Goal: Information Seeking & Learning: Understand process/instructions

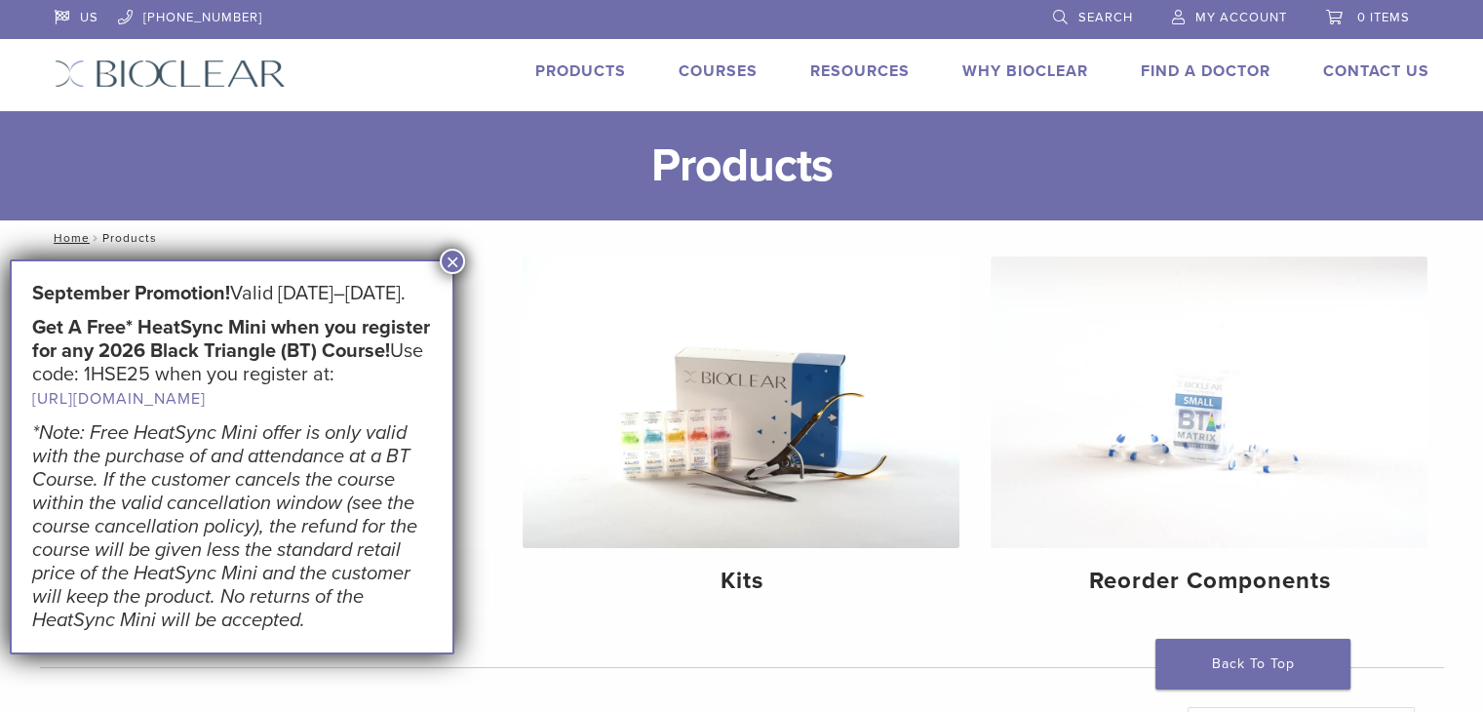
click at [457, 254] on button "×" at bounding box center [452, 261] width 25 height 25
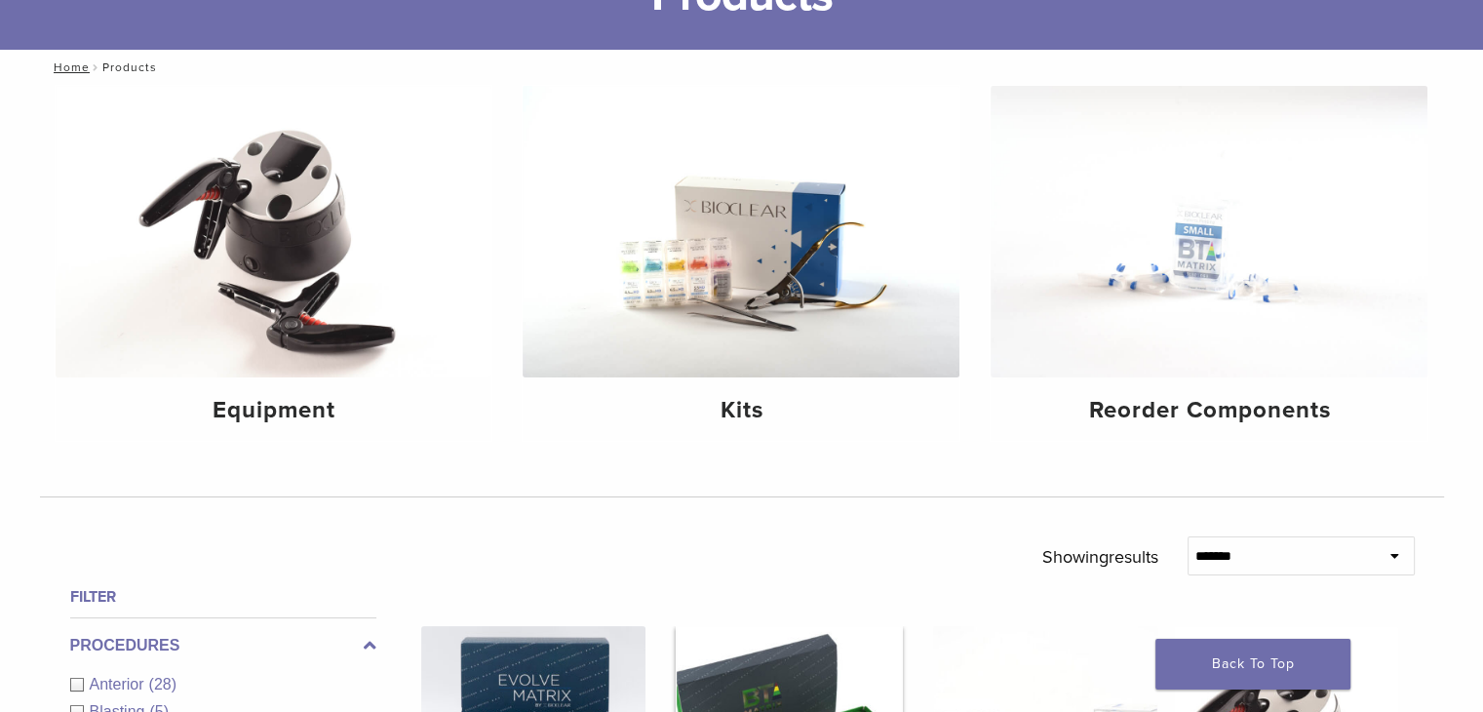
scroll to position [292, 0]
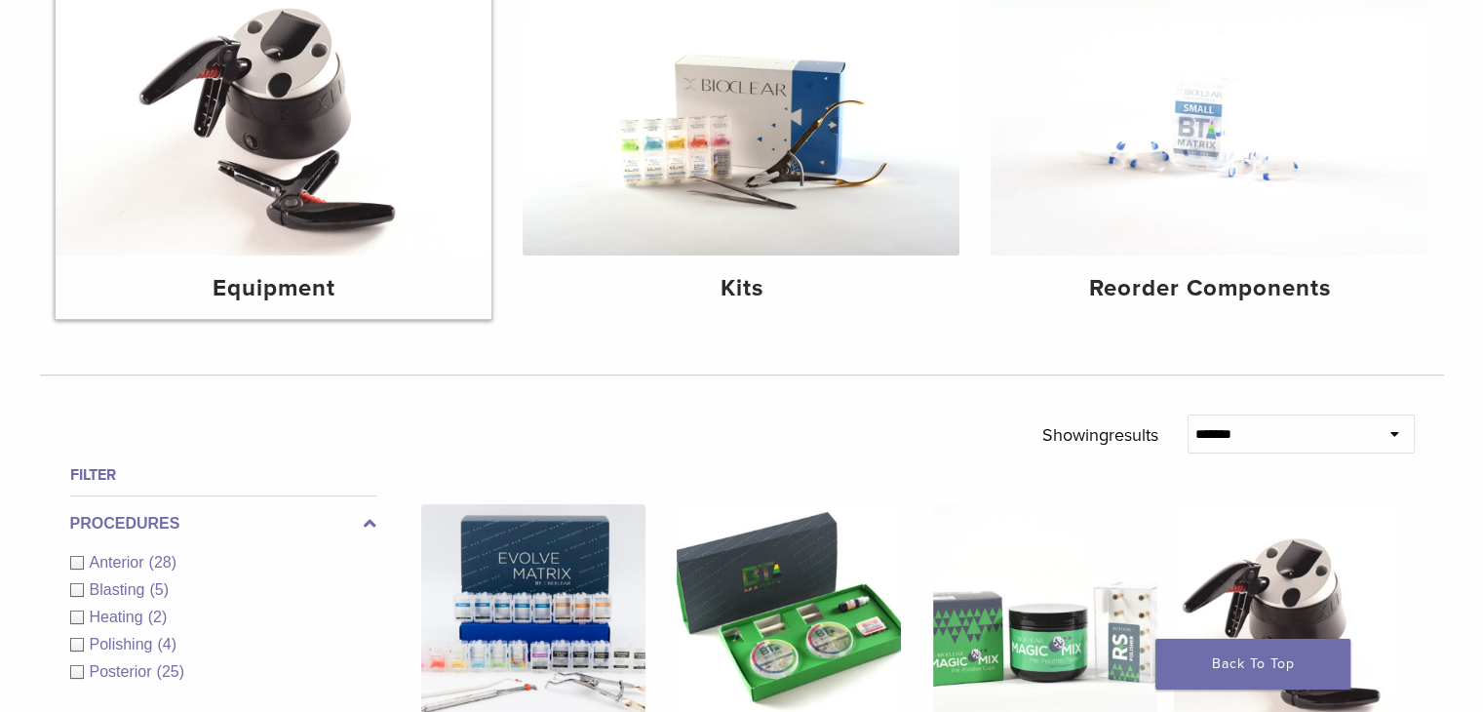
click at [313, 194] on img at bounding box center [274, 109] width 437 height 291
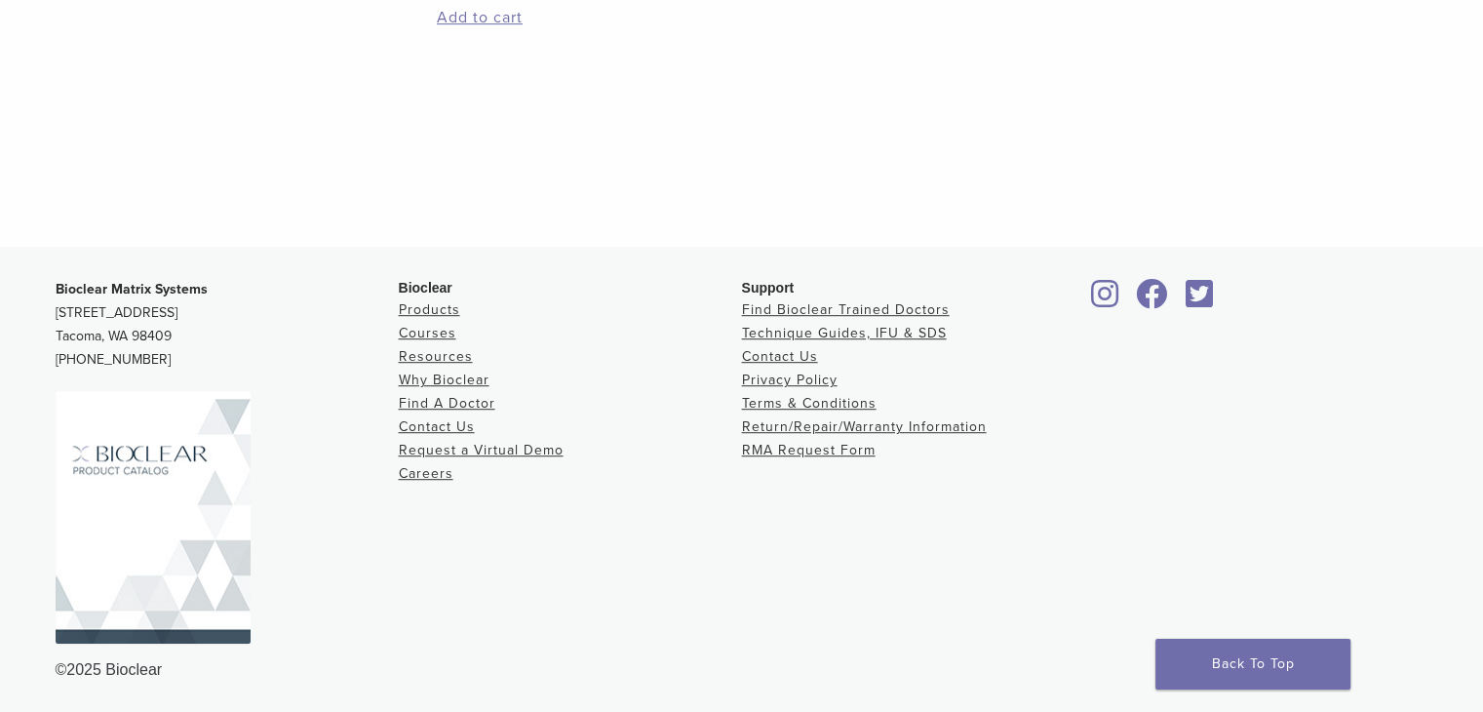
scroll to position [448, 0]
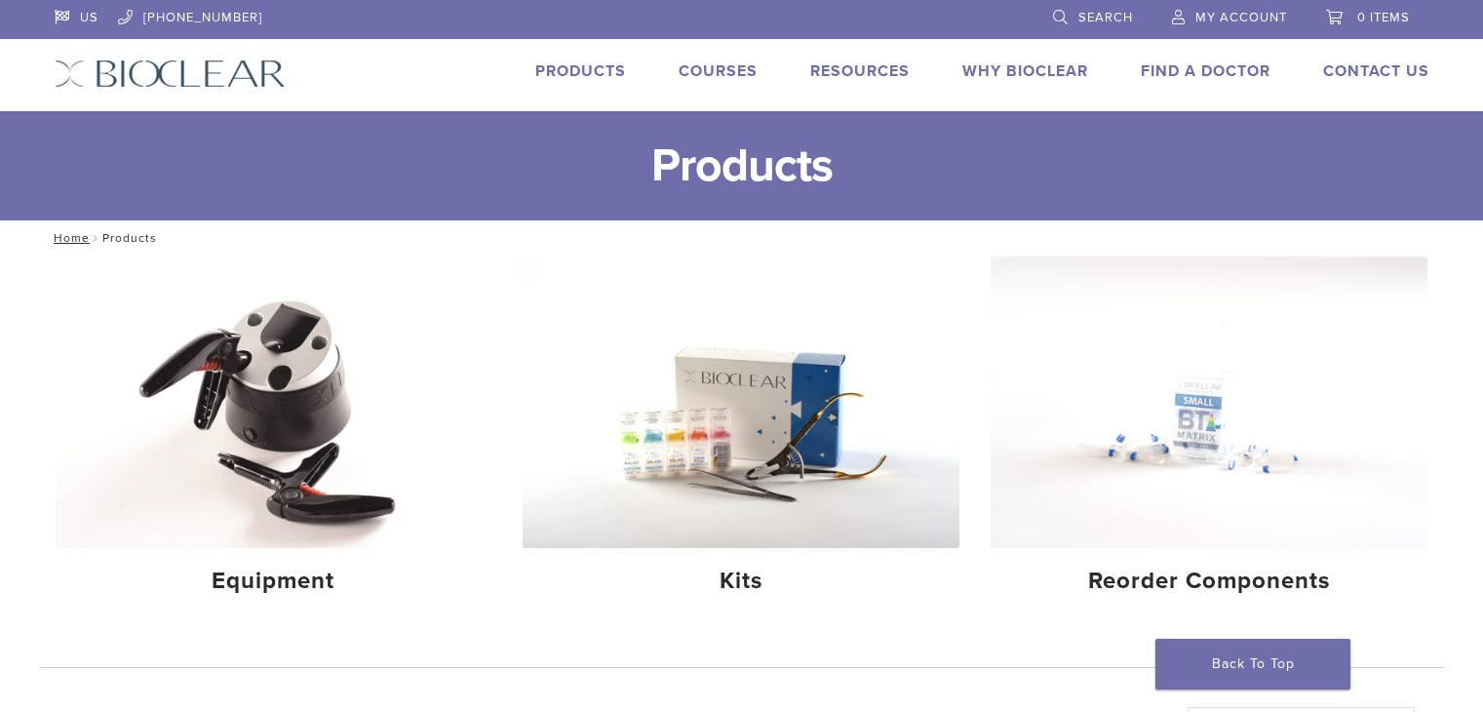
scroll to position [292, 0]
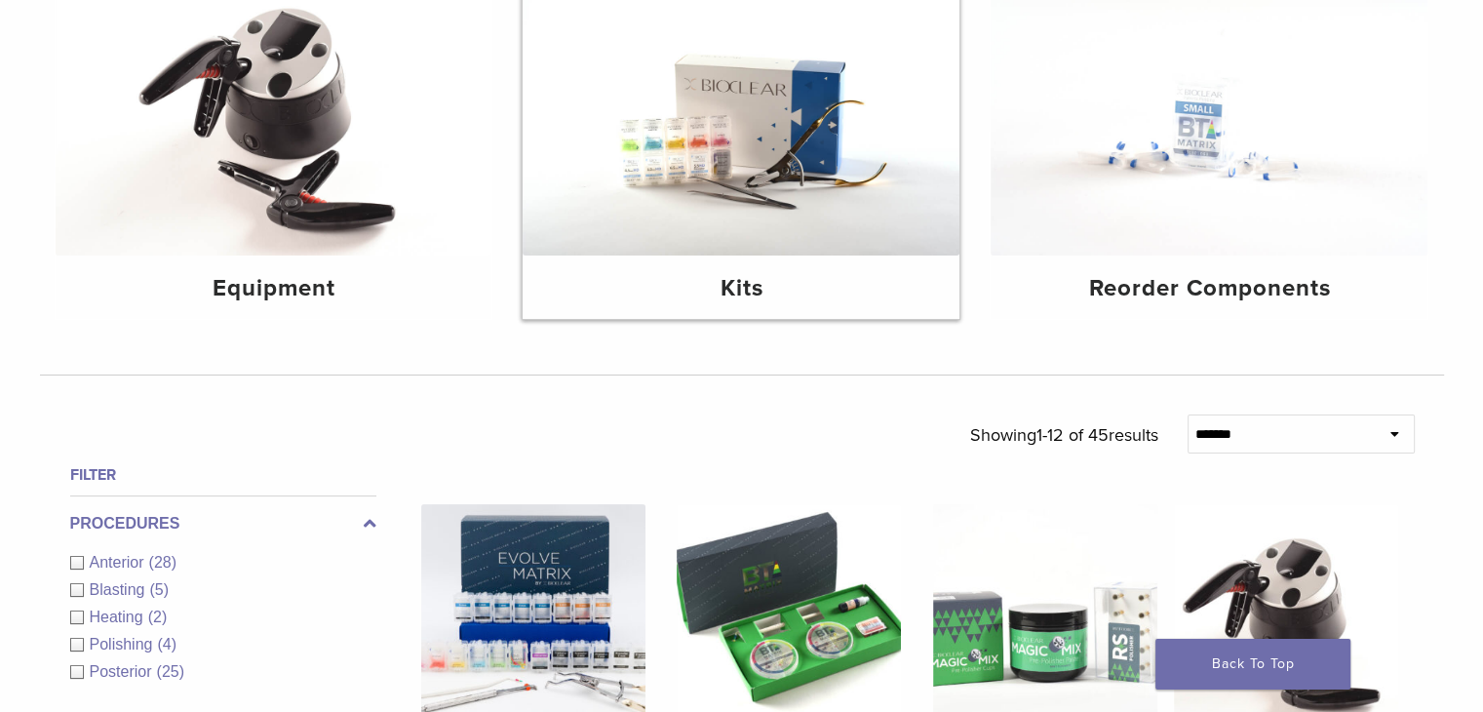
click at [780, 263] on div "Kits" at bounding box center [741, 286] width 437 height 63
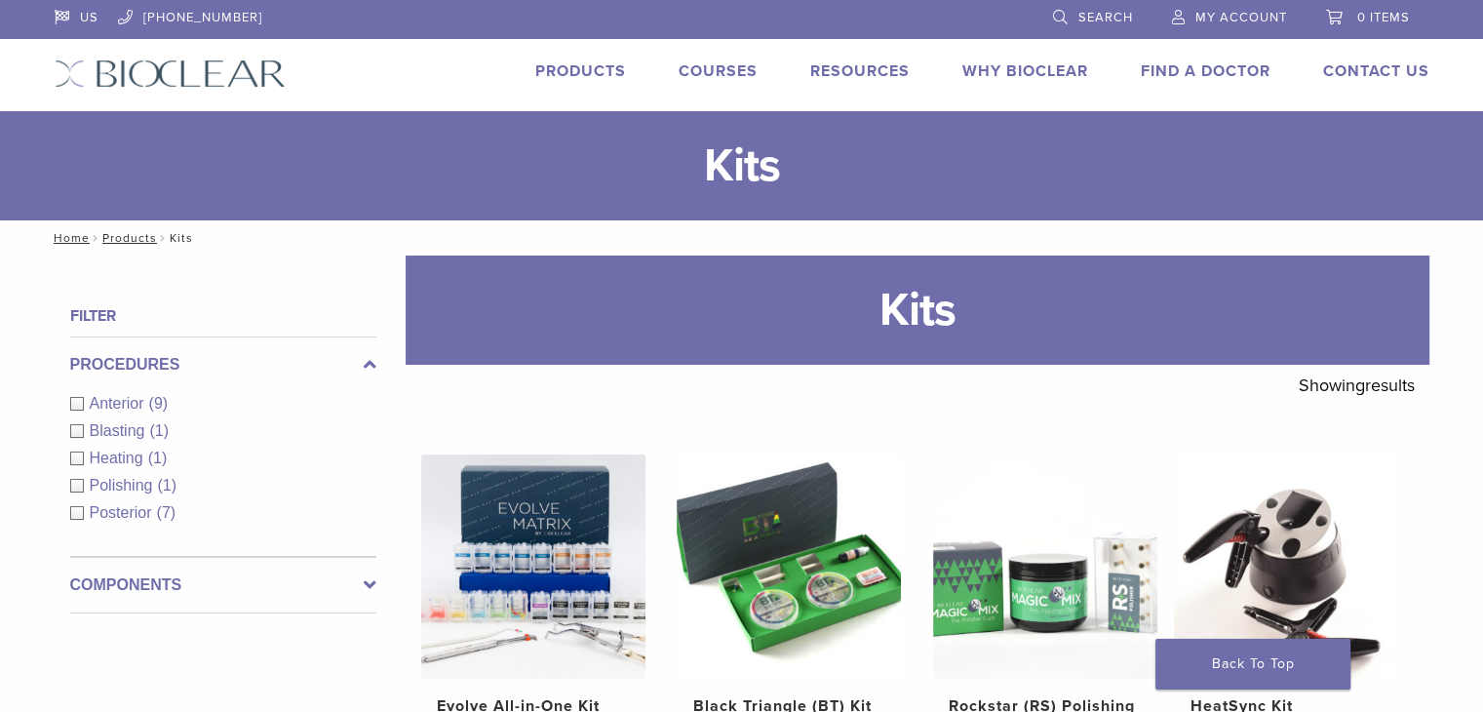
click at [76, 484] on div "Polishing (1)" at bounding box center [223, 485] width 306 height 23
click at [76, 485] on div "Procedures Anterior (9) Blasting (1) Heating (1) Polishing (1) Posterior (7)" at bounding box center [223, 446] width 306 height 220
click at [577, 62] on link "Products" at bounding box center [580, 70] width 91 height 19
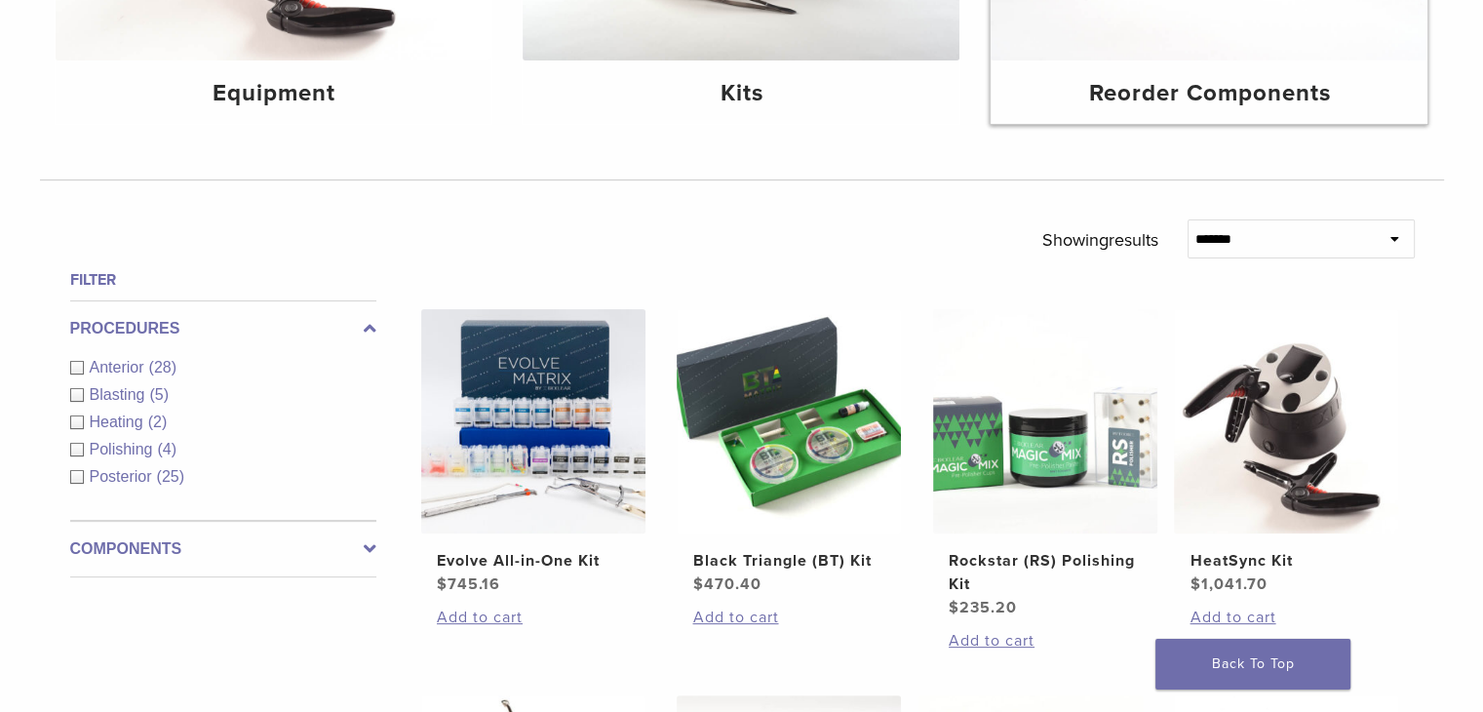
scroll to position [195, 0]
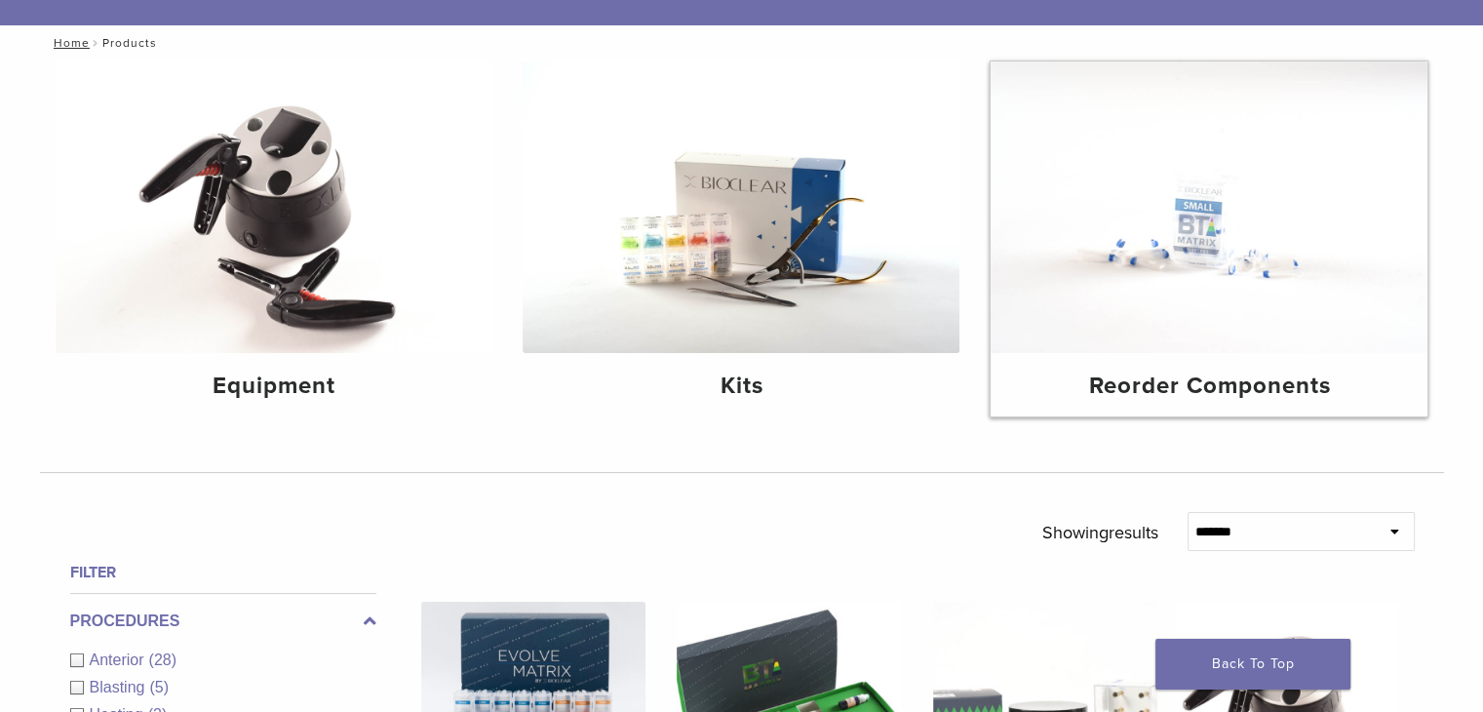
click at [1291, 252] on img at bounding box center [1208, 206] width 437 height 291
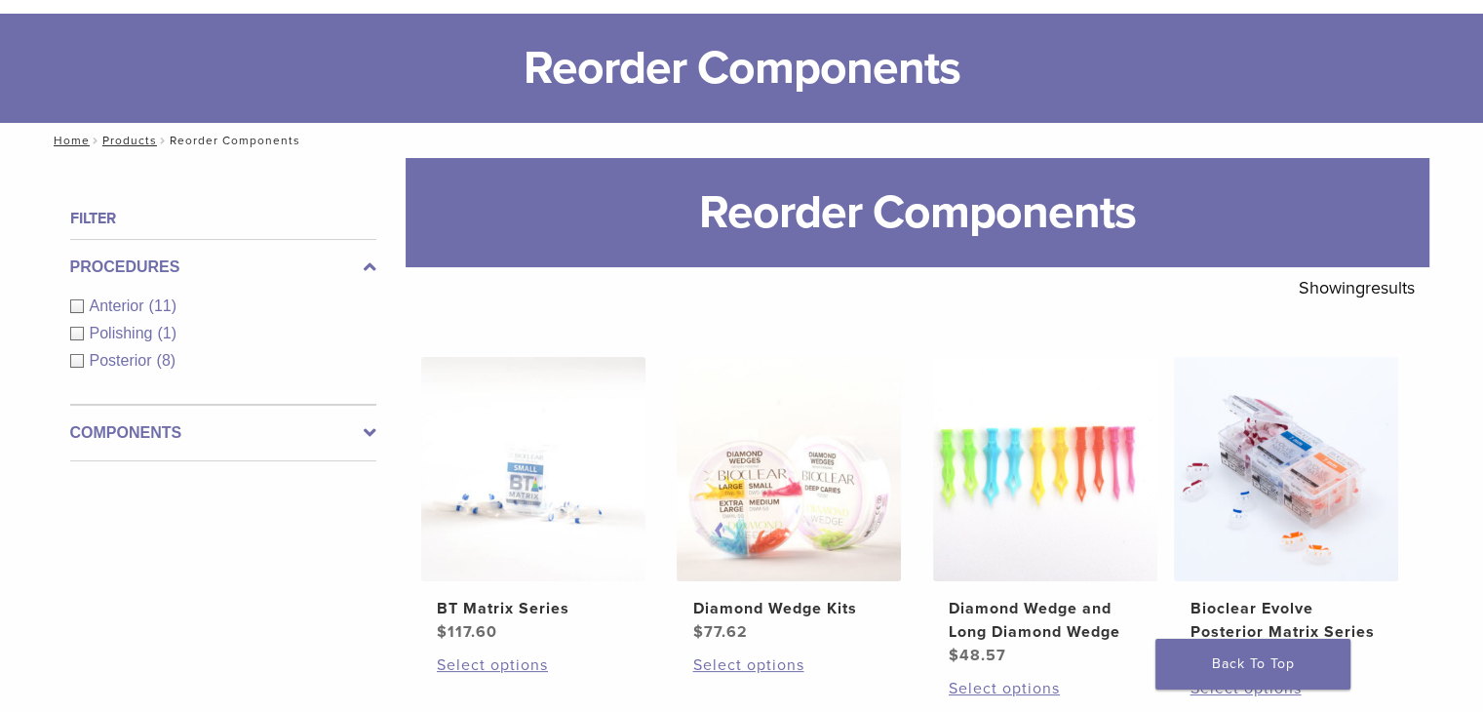
scroll to position [195, 0]
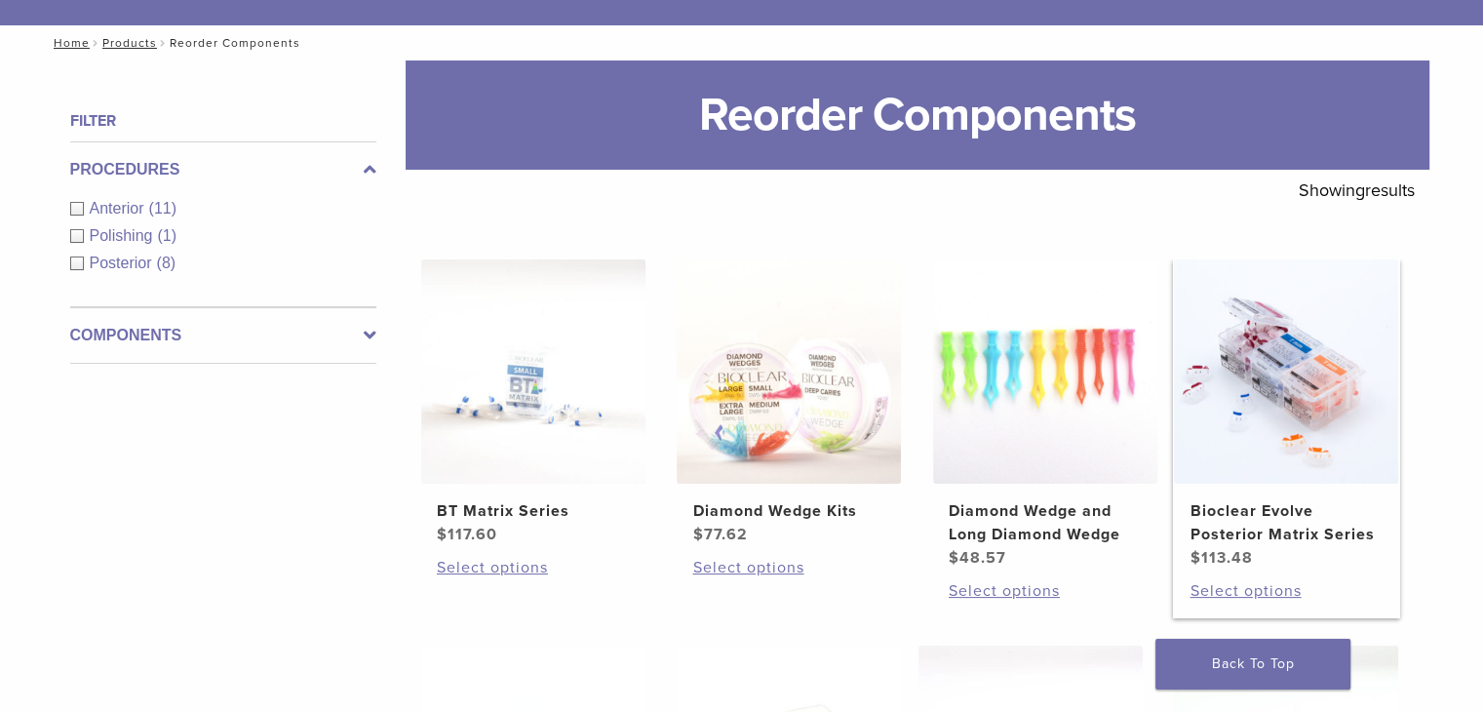
click at [1244, 438] on img at bounding box center [1286, 371] width 224 height 224
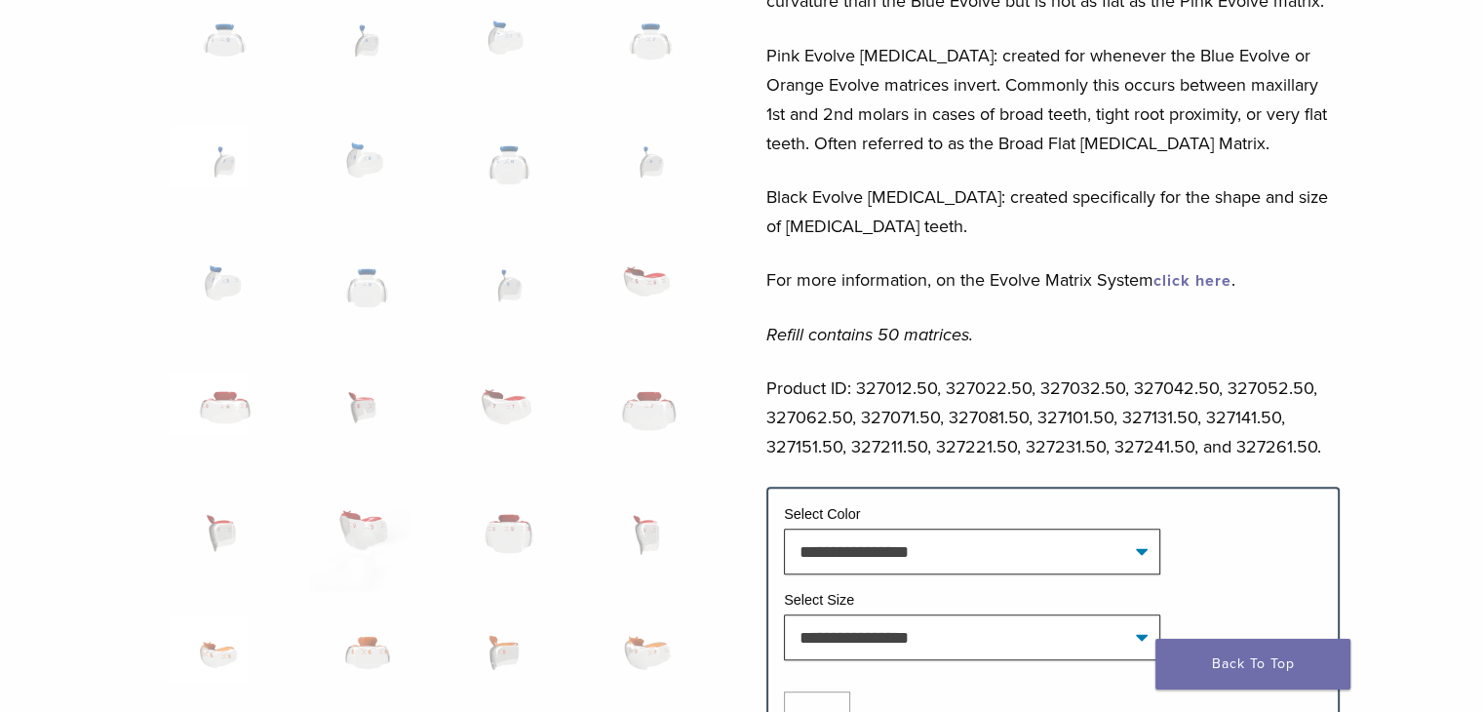
scroll to position [975, 0]
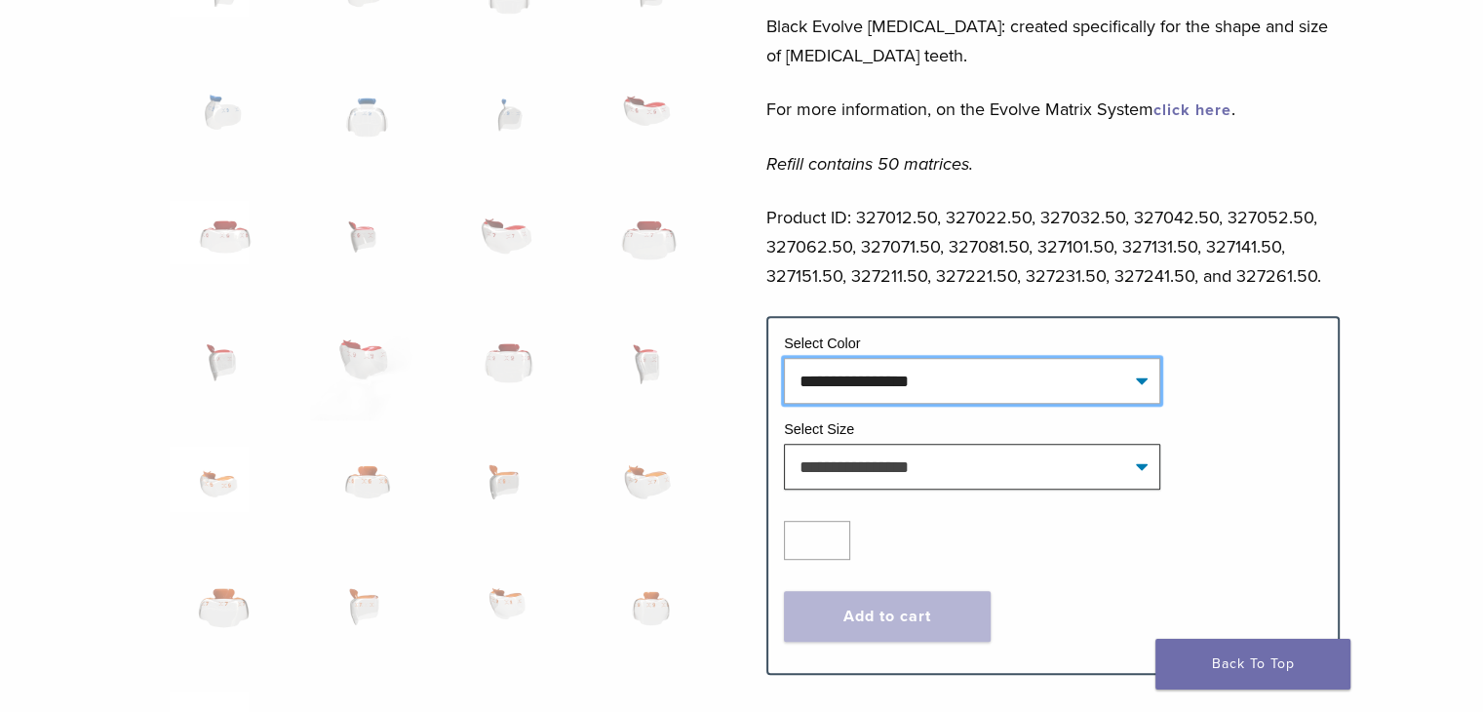
click at [1124, 381] on select "**********" at bounding box center [972, 380] width 376 height 45
click at [1123, 381] on select "**********" at bounding box center [972, 380] width 376 height 45
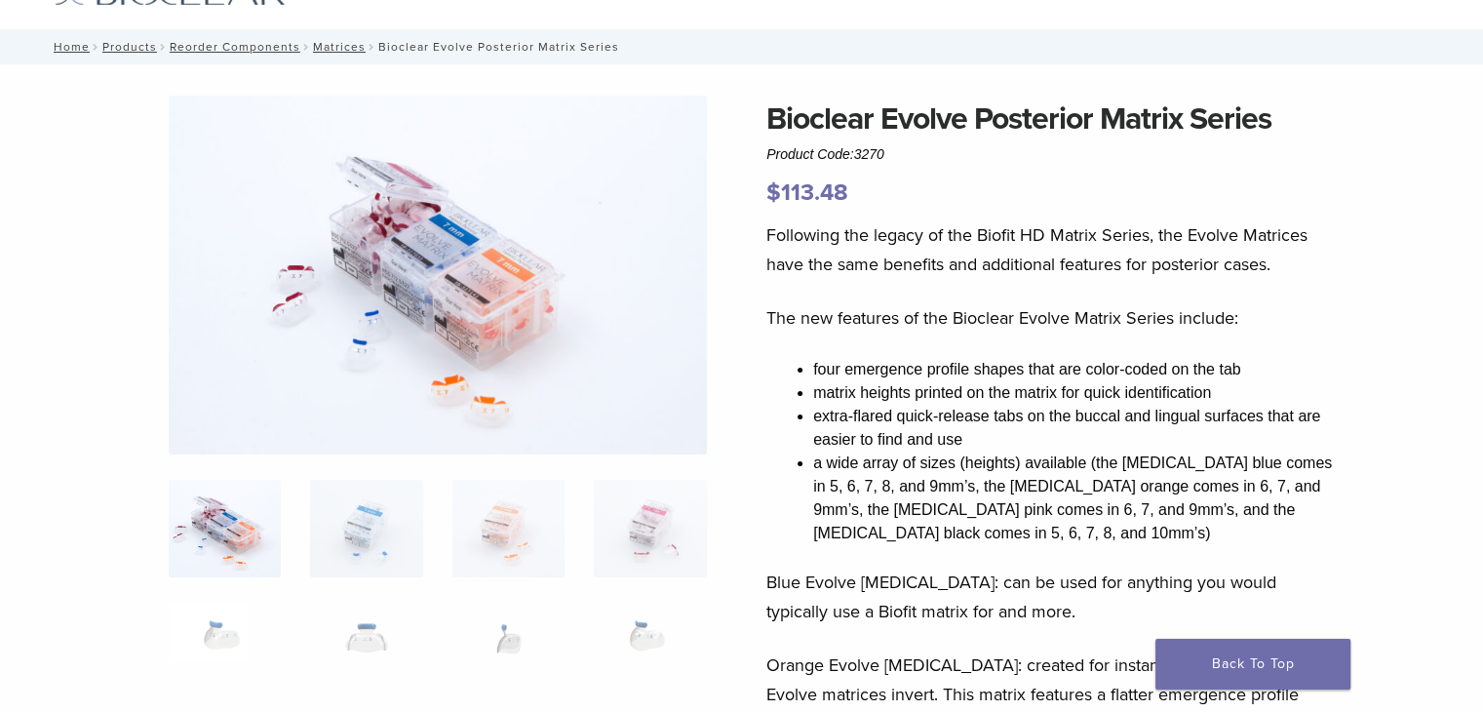
scroll to position [0, 0]
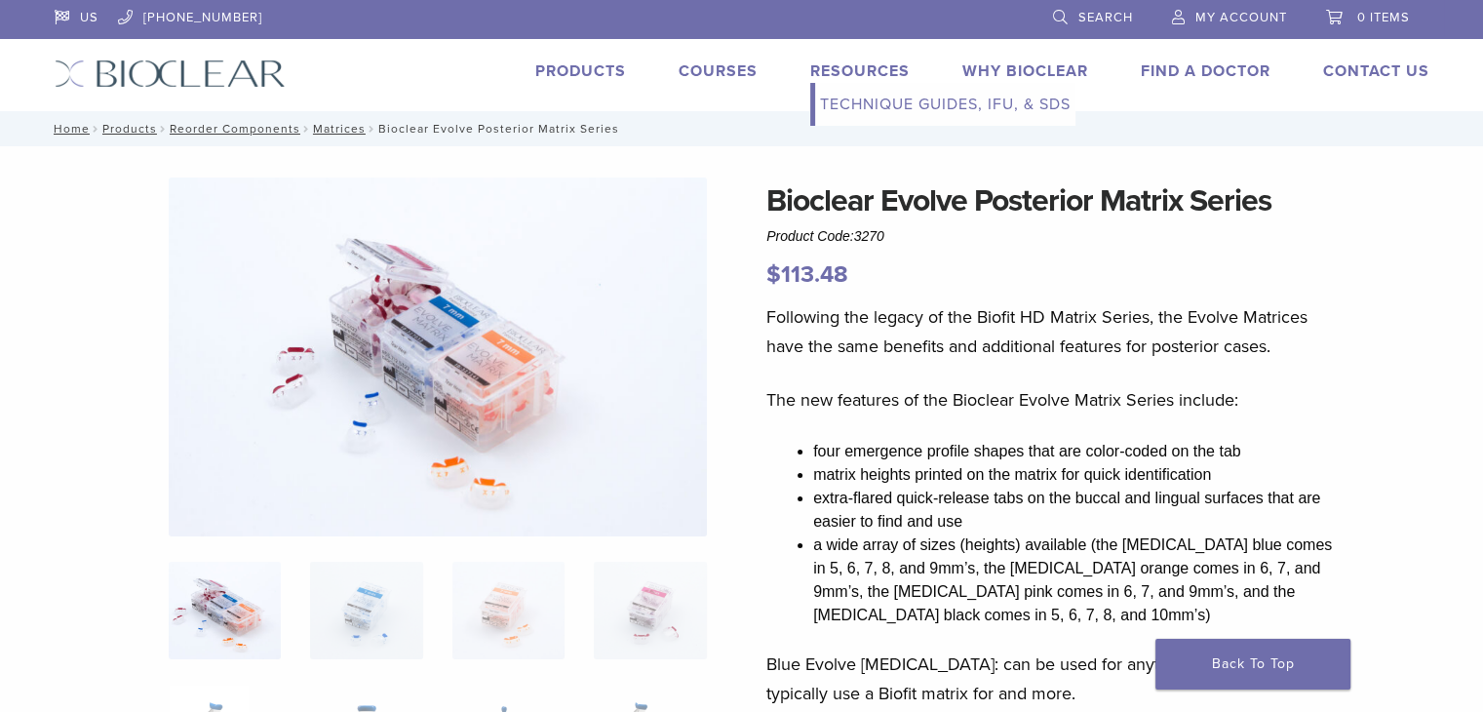
click at [889, 106] on link "Technique Guides, IFU, & SDS" at bounding box center [945, 104] width 260 height 43
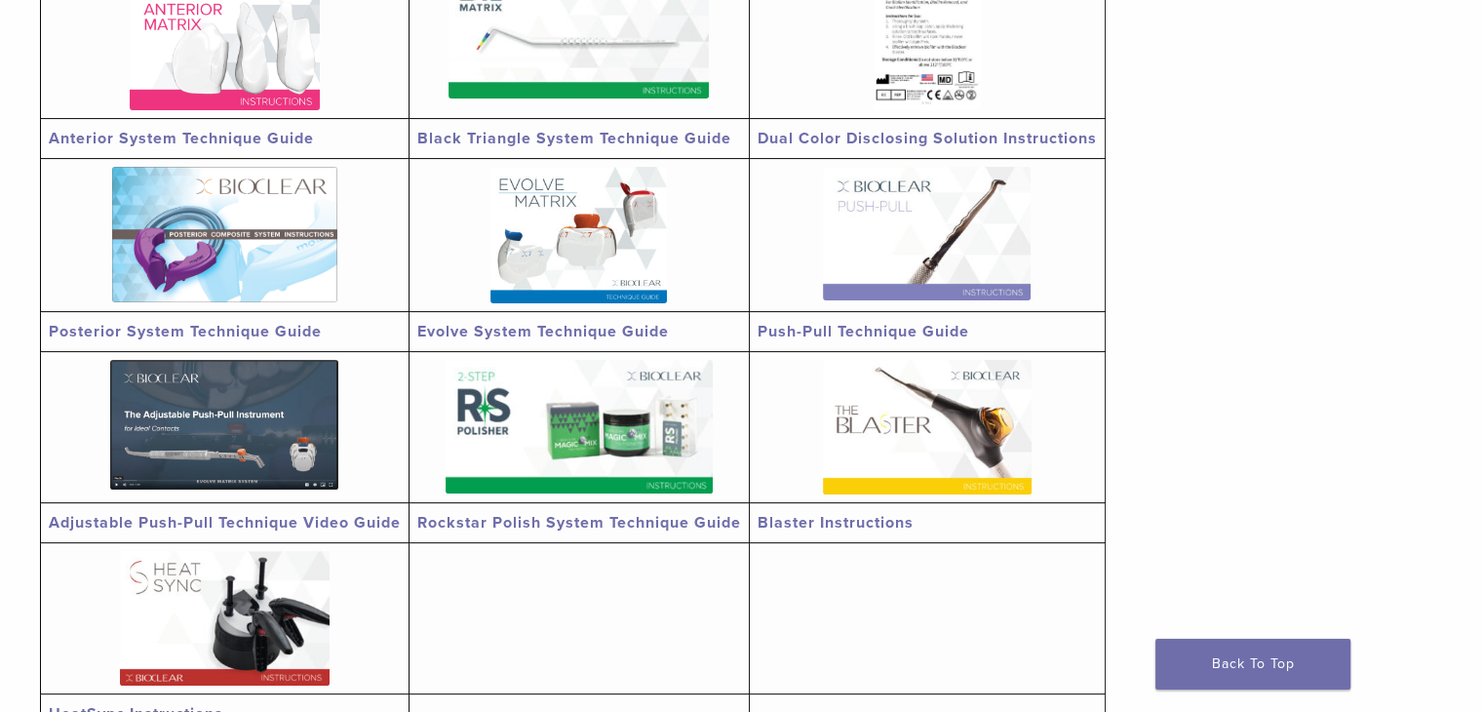
scroll to position [487, 0]
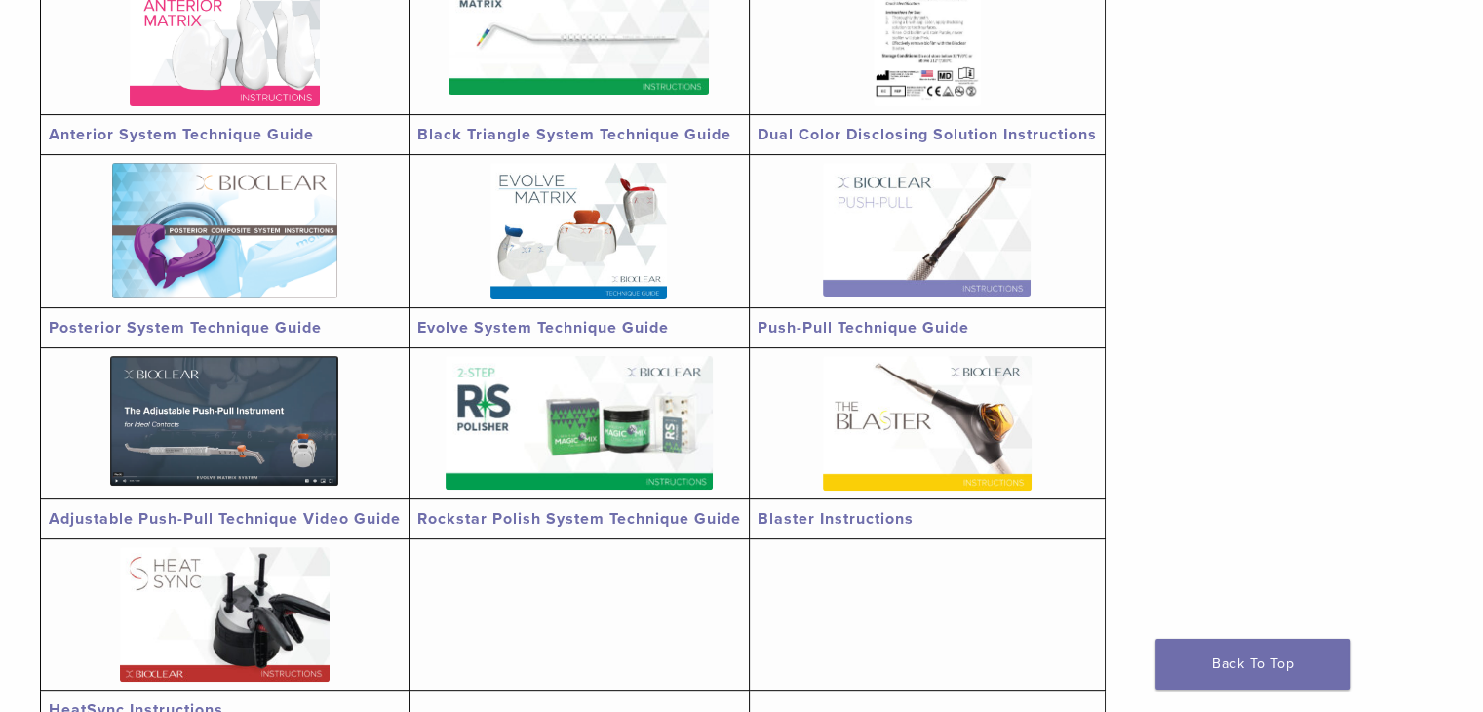
click at [636, 225] on img at bounding box center [578, 231] width 176 height 136
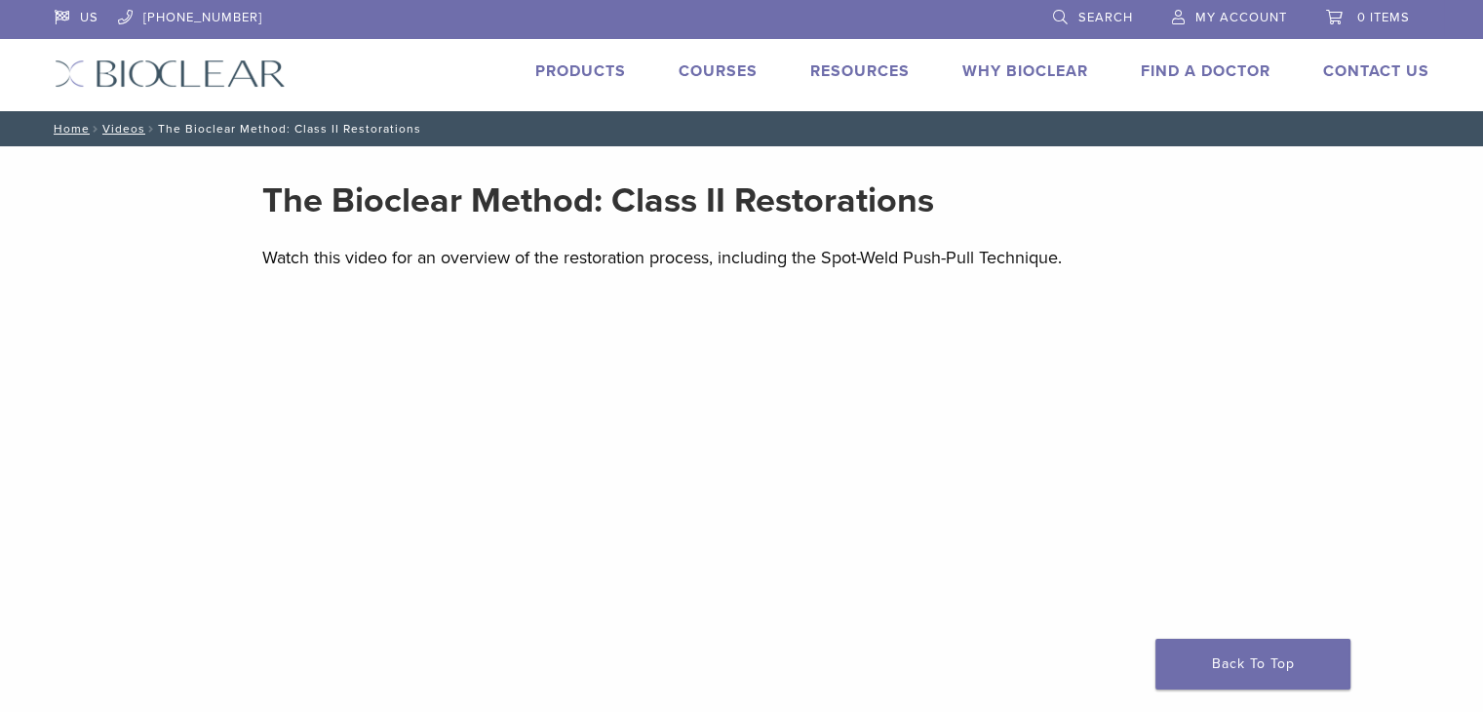
click at [329, 0] on li at bounding box center [653, 18] width 742 height 36
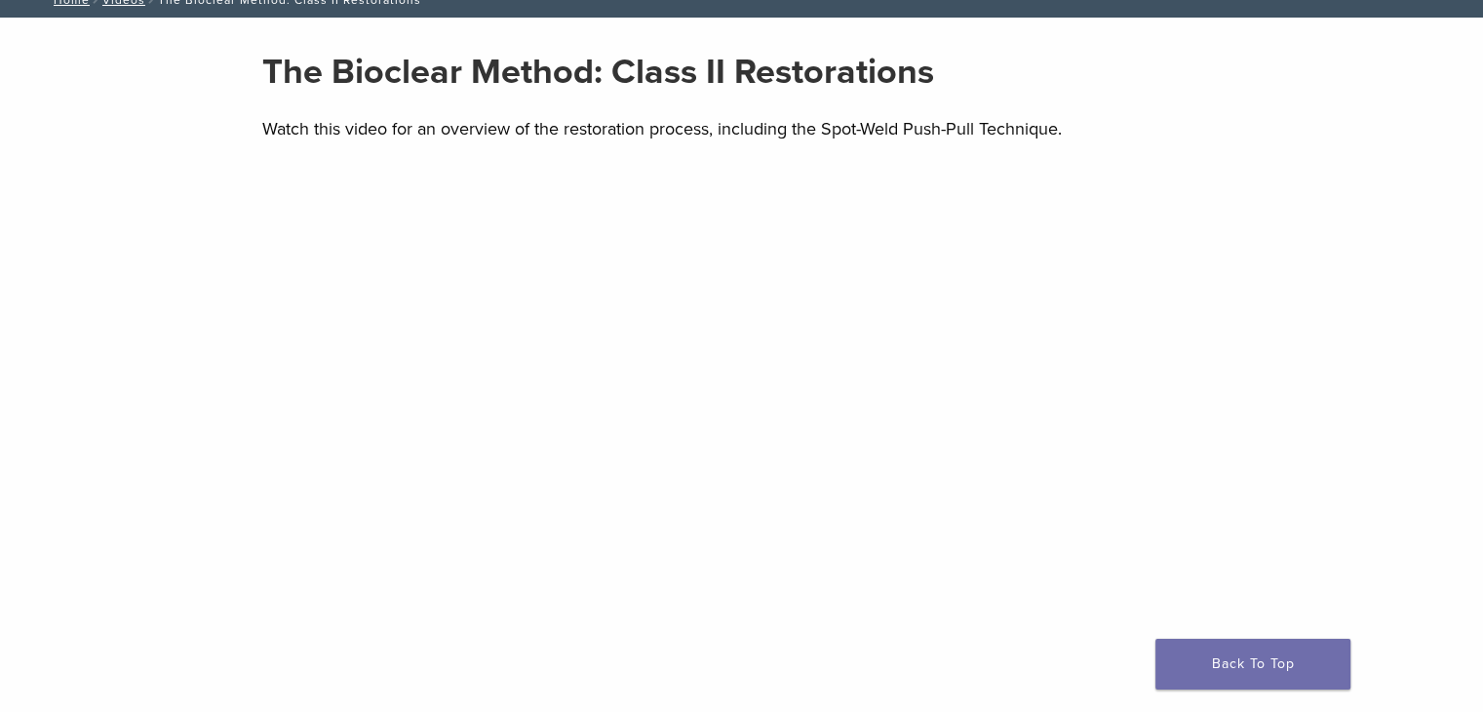
scroll to position [292, 0]
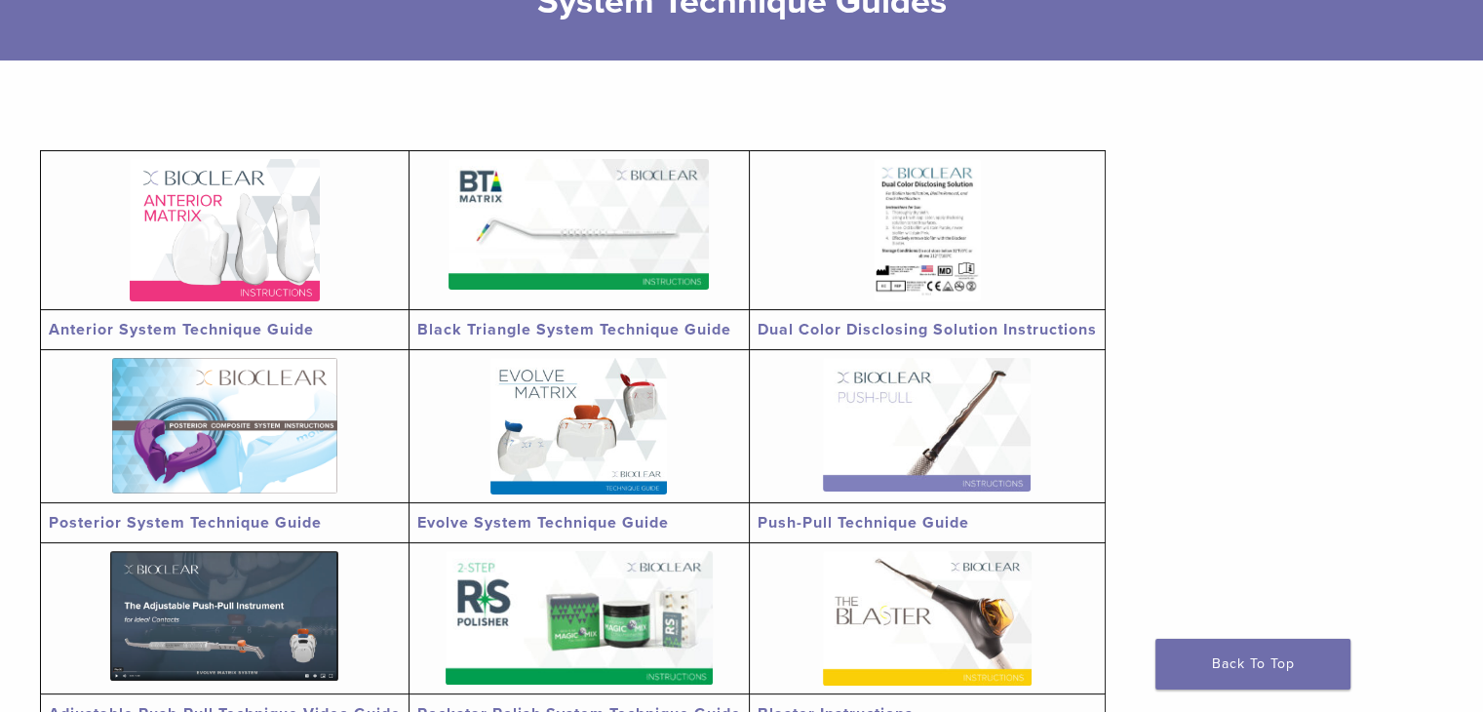
scroll to position [487, 0]
